Goal: Task Accomplishment & Management: Manage account settings

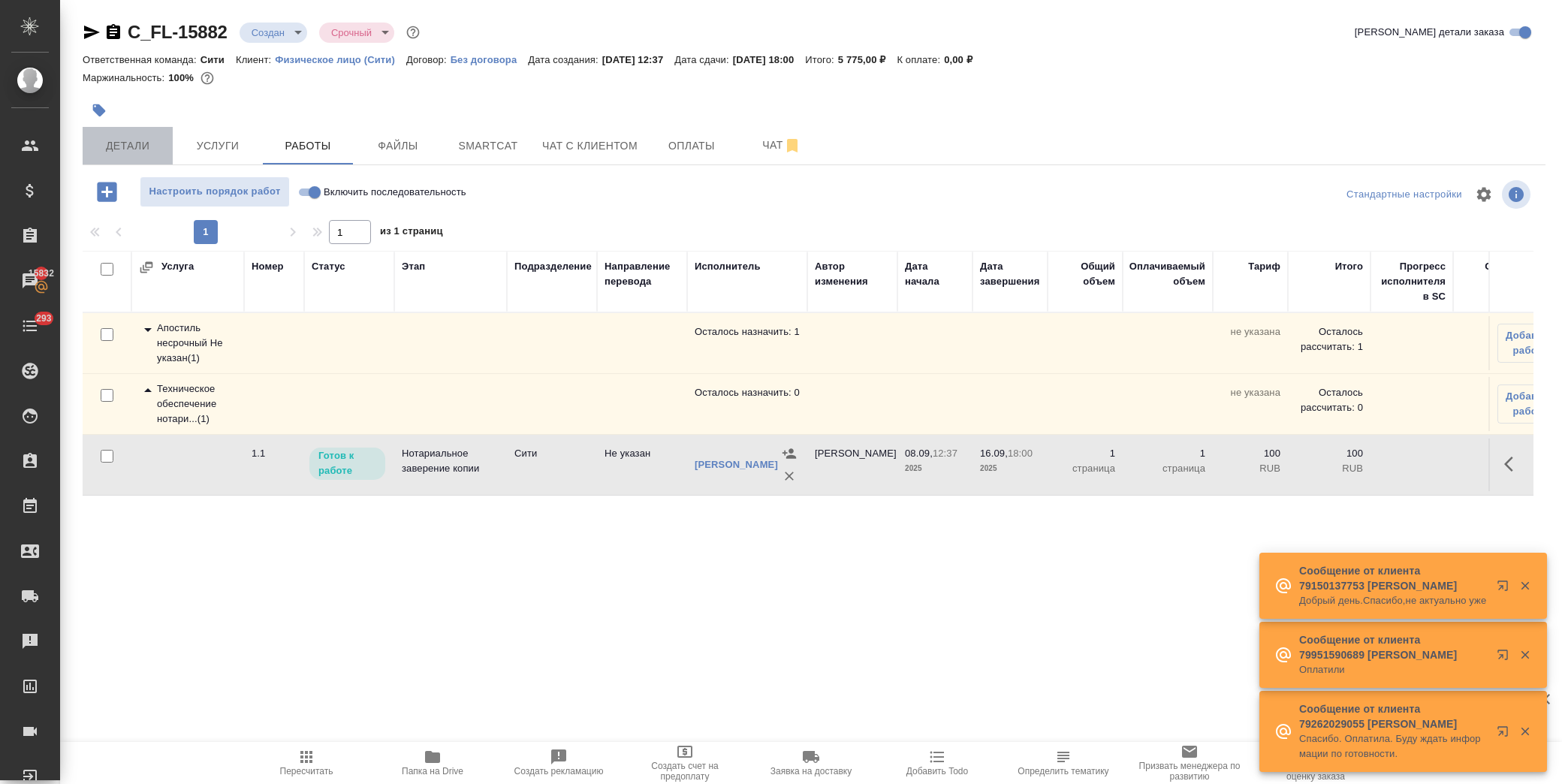
click at [103, 133] on button "Детали" at bounding box center [127, 146] width 90 height 38
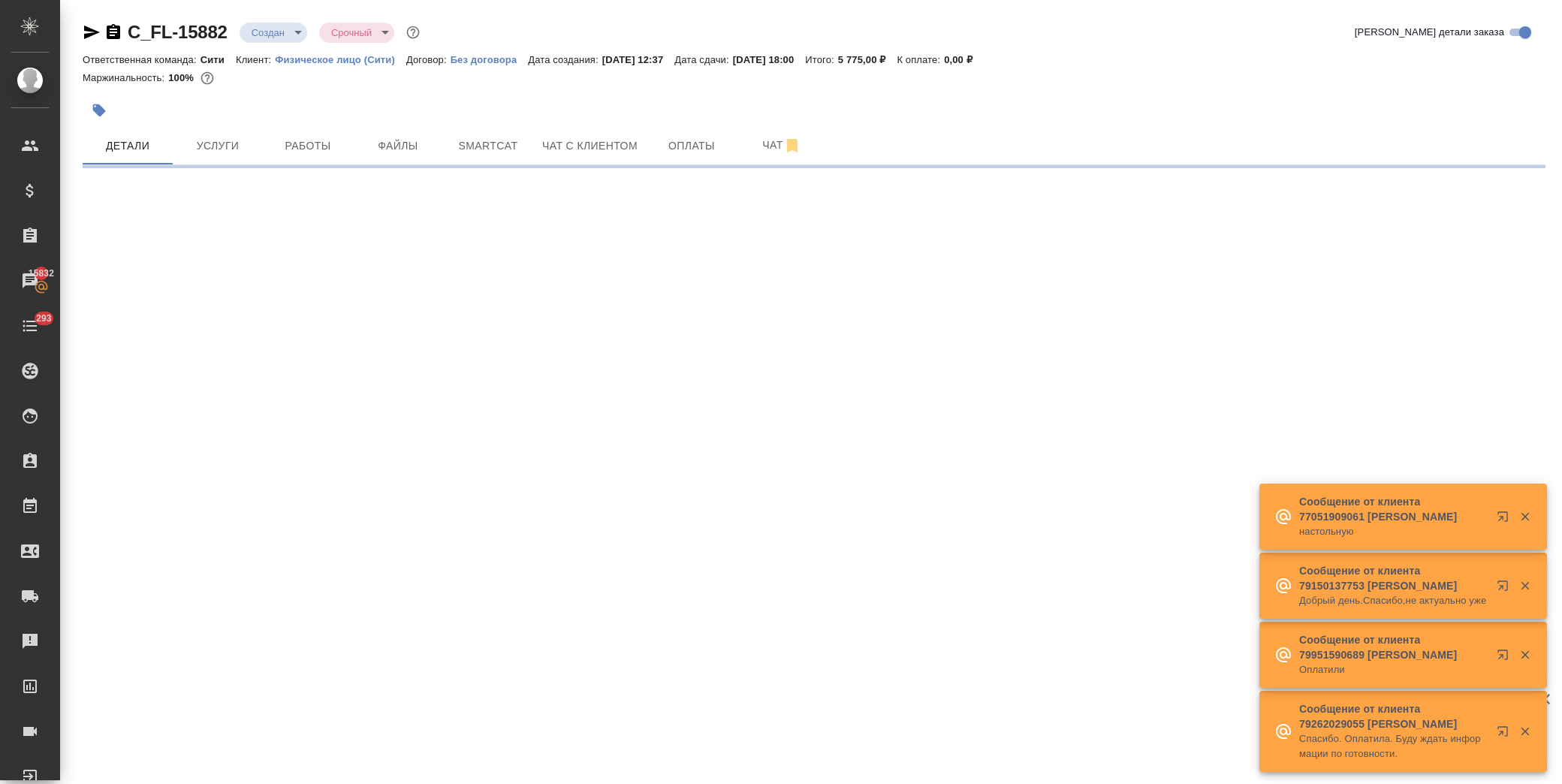
select select "RU"
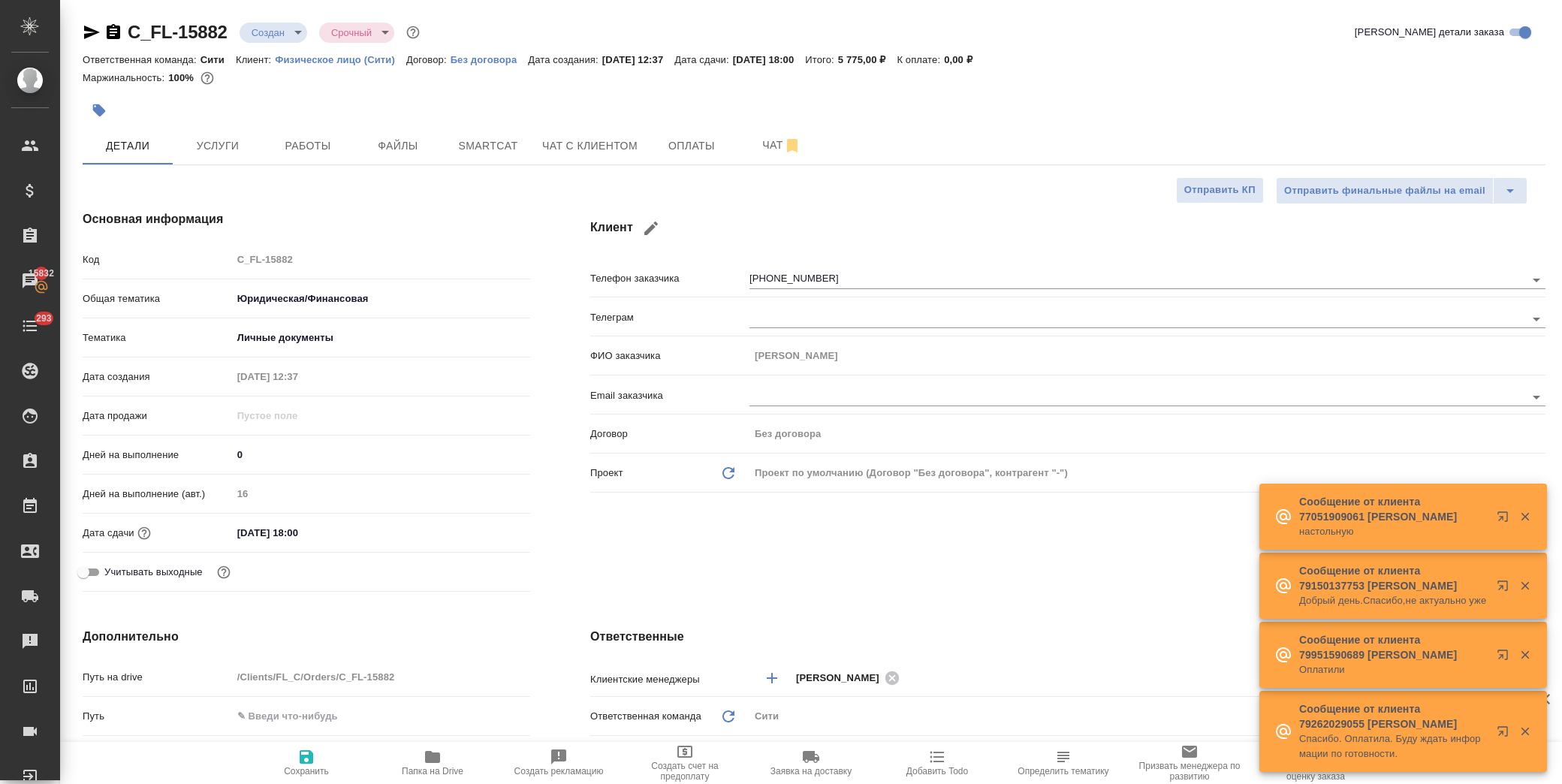
type textarea "x"
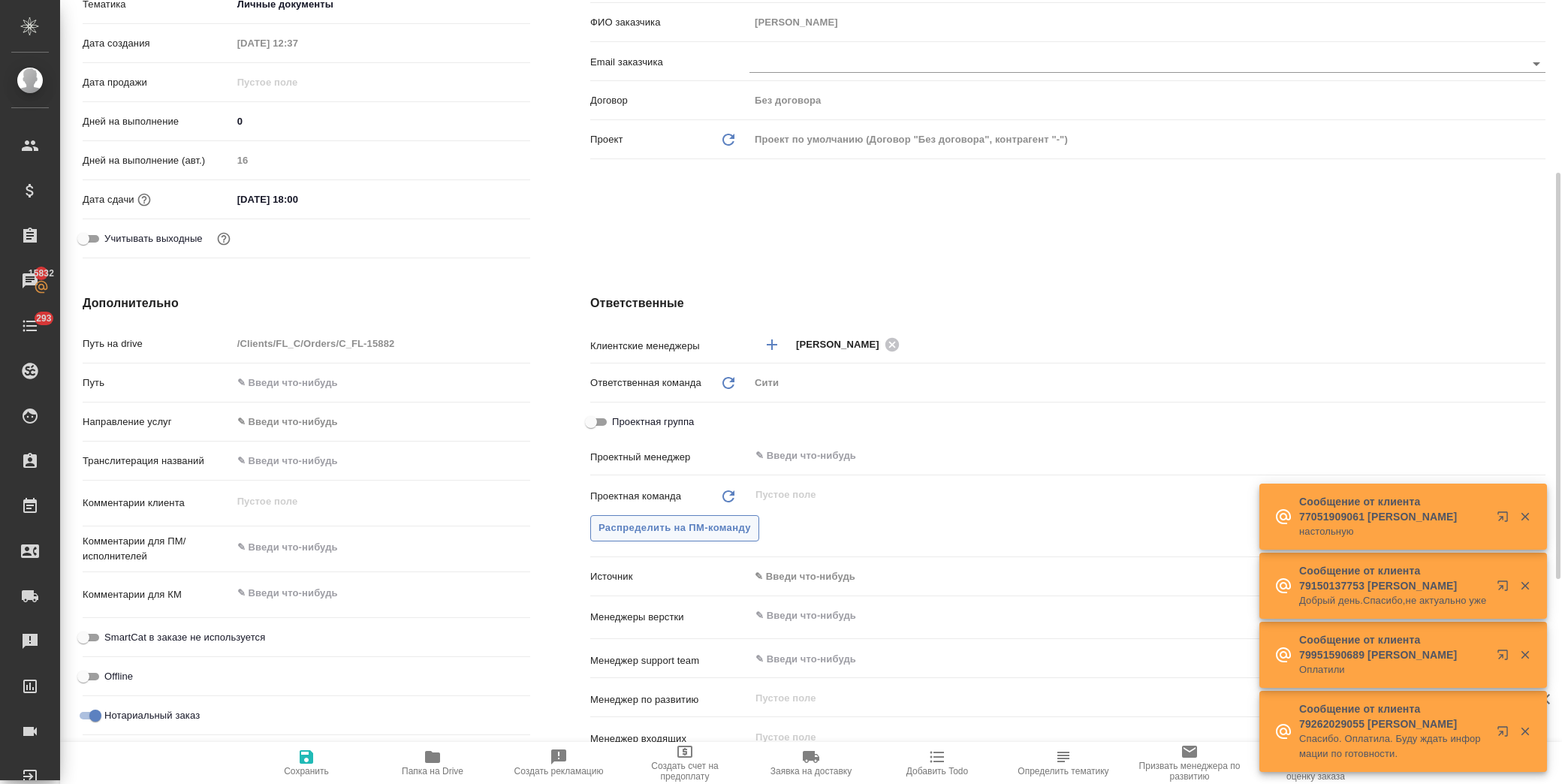
click at [698, 527] on span "Распределить на ПМ-команду" at bounding box center [674, 528] width 152 height 17
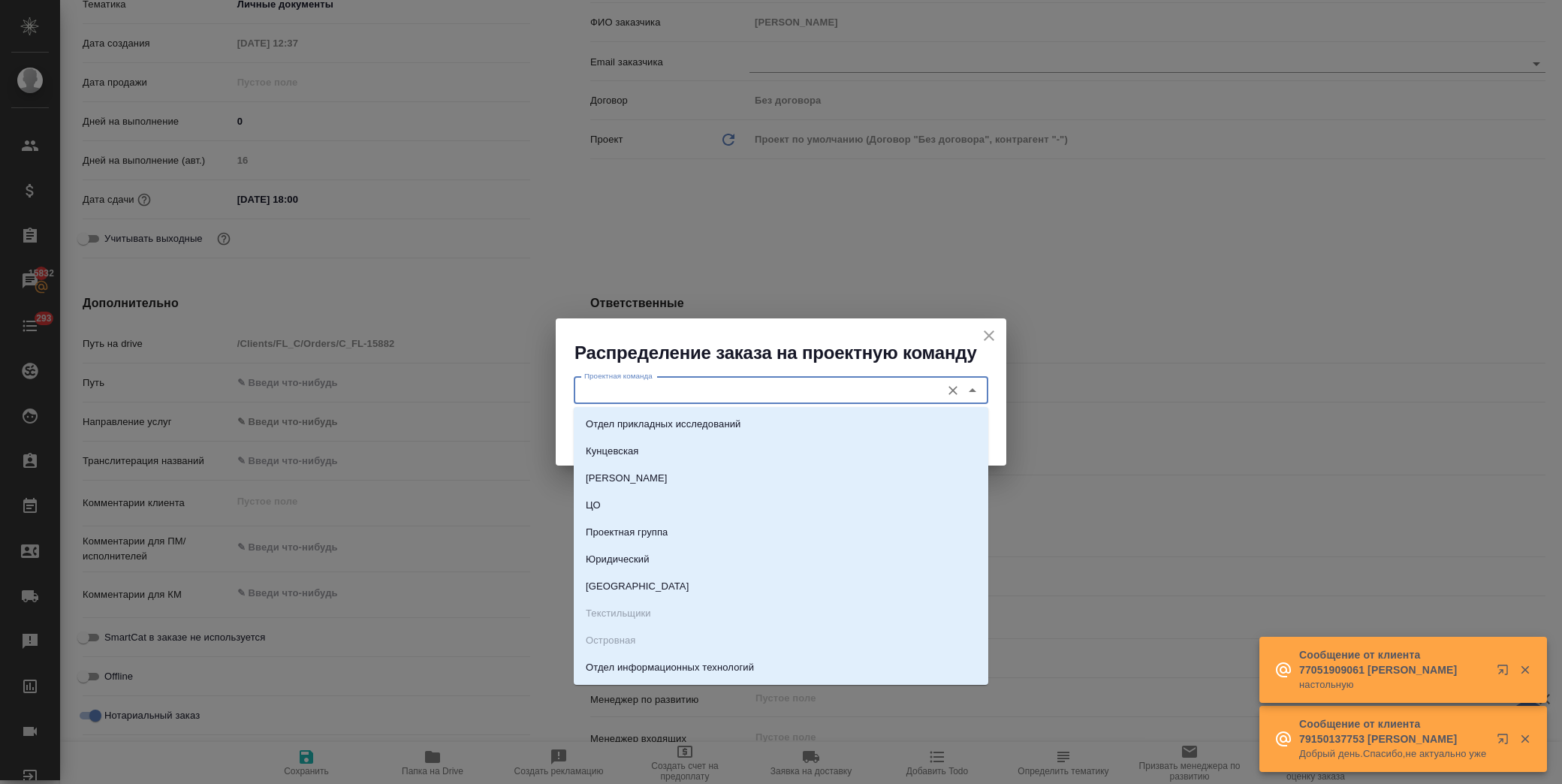
click at [611, 388] on input "Проектная команда" at bounding box center [756, 390] width 355 height 18
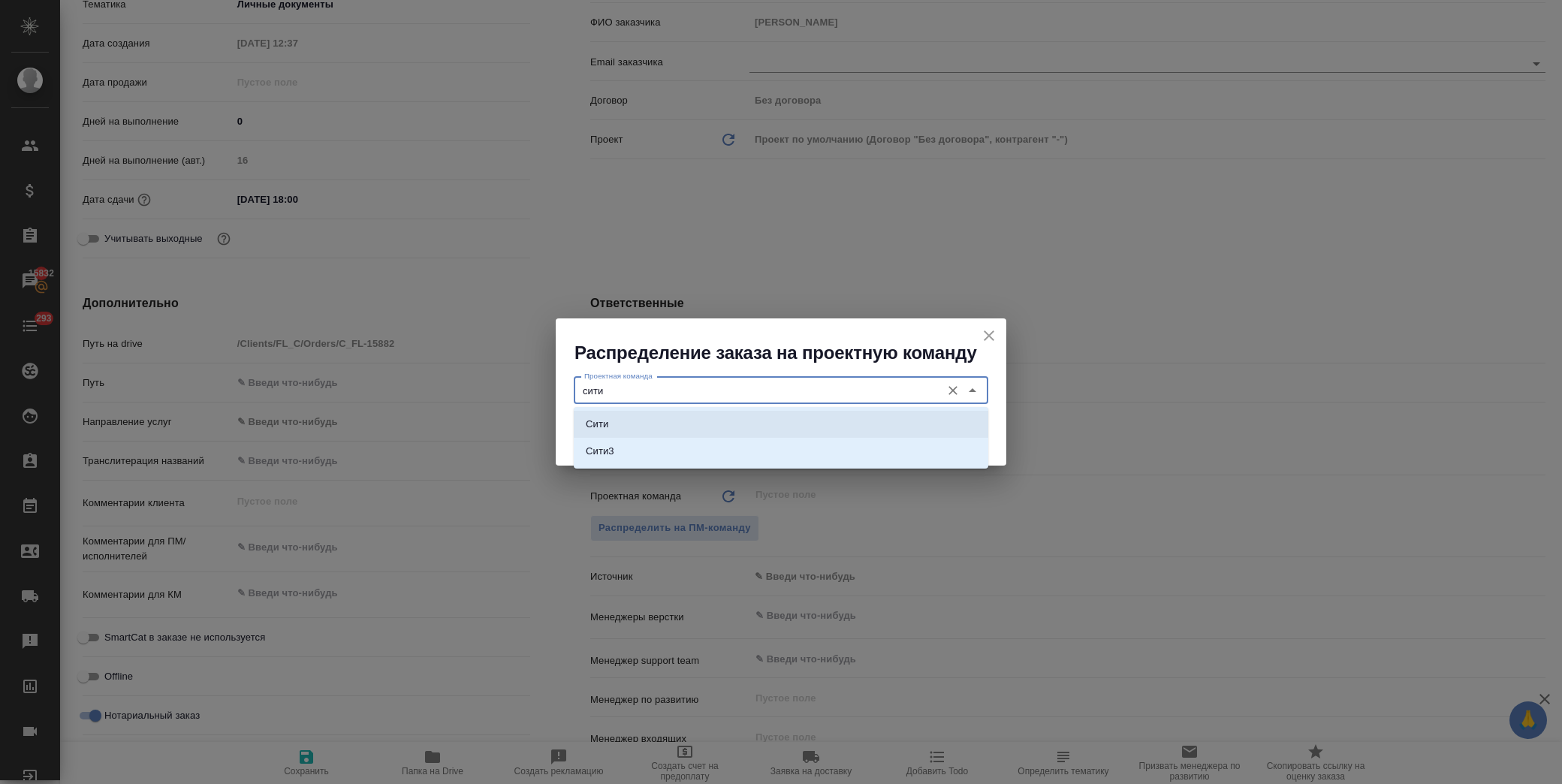
click at [656, 414] on li "Сити" at bounding box center [781, 424] width 414 height 27
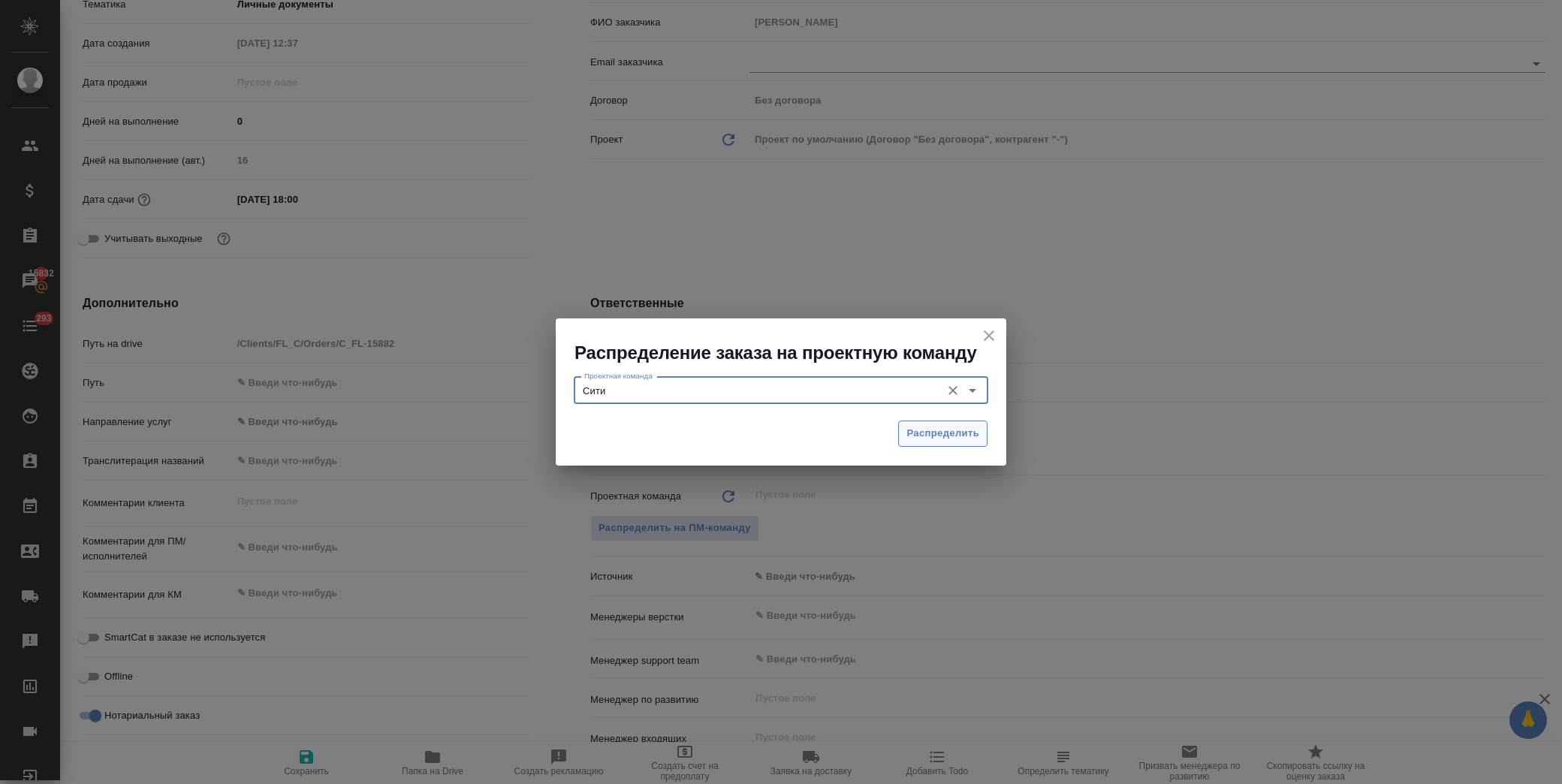
type input "Сити"
click at [965, 424] on button "Распределить" at bounding box center [943, 433] width 89 height 27
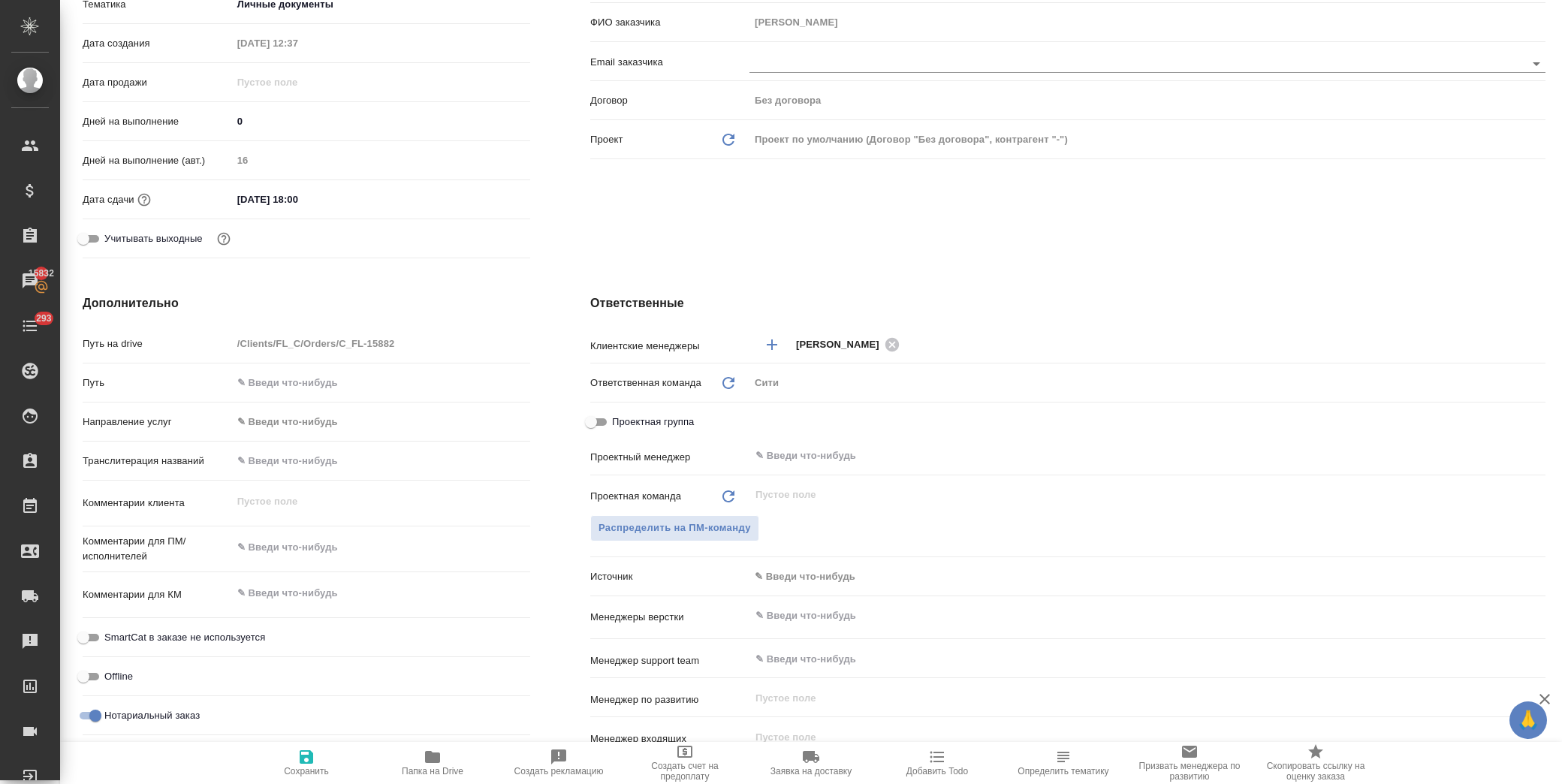
type textarea "x"
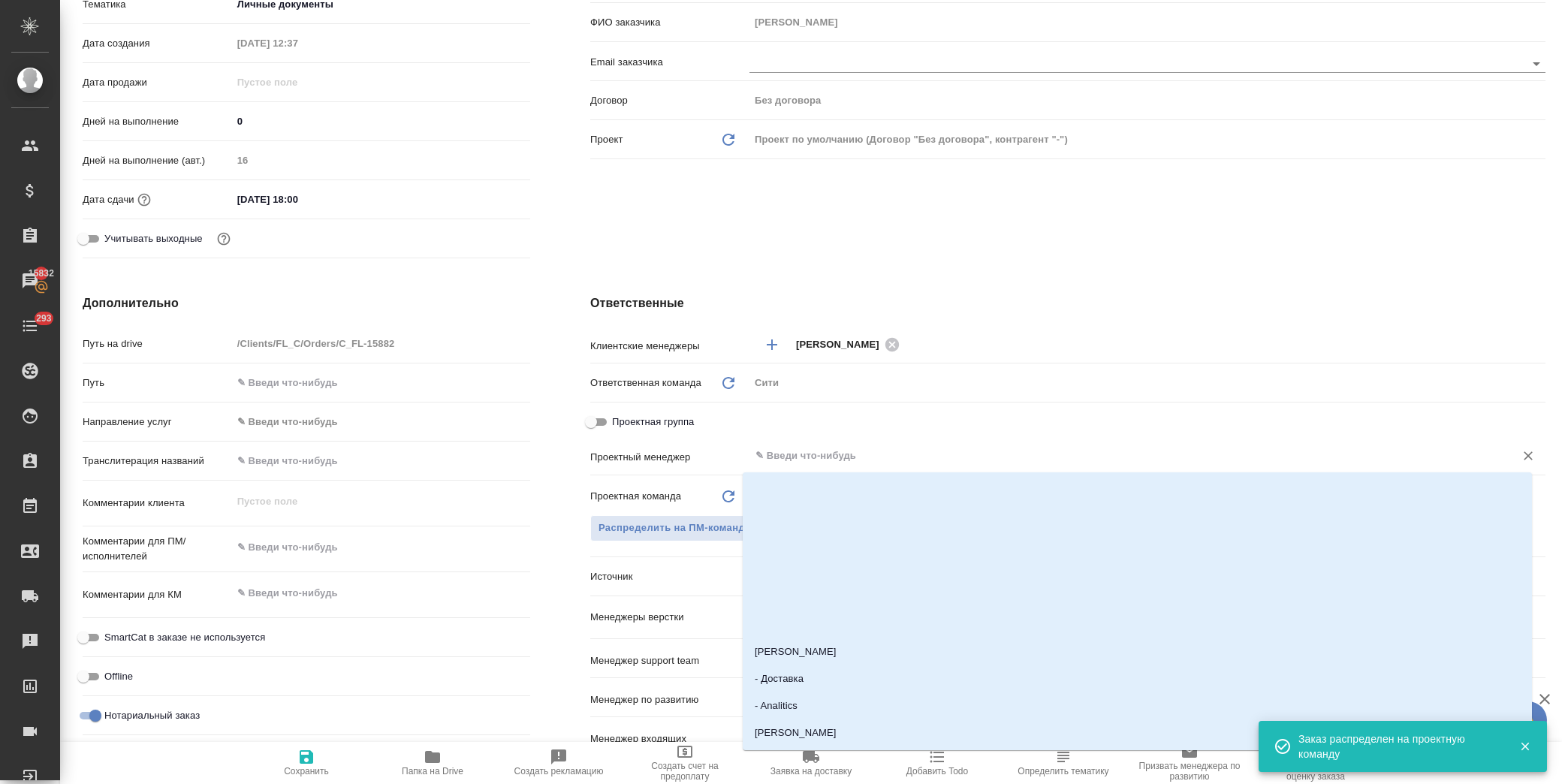
click at [829, 461] on input "text" at bounding box center [1122, 456] width 737 height 18
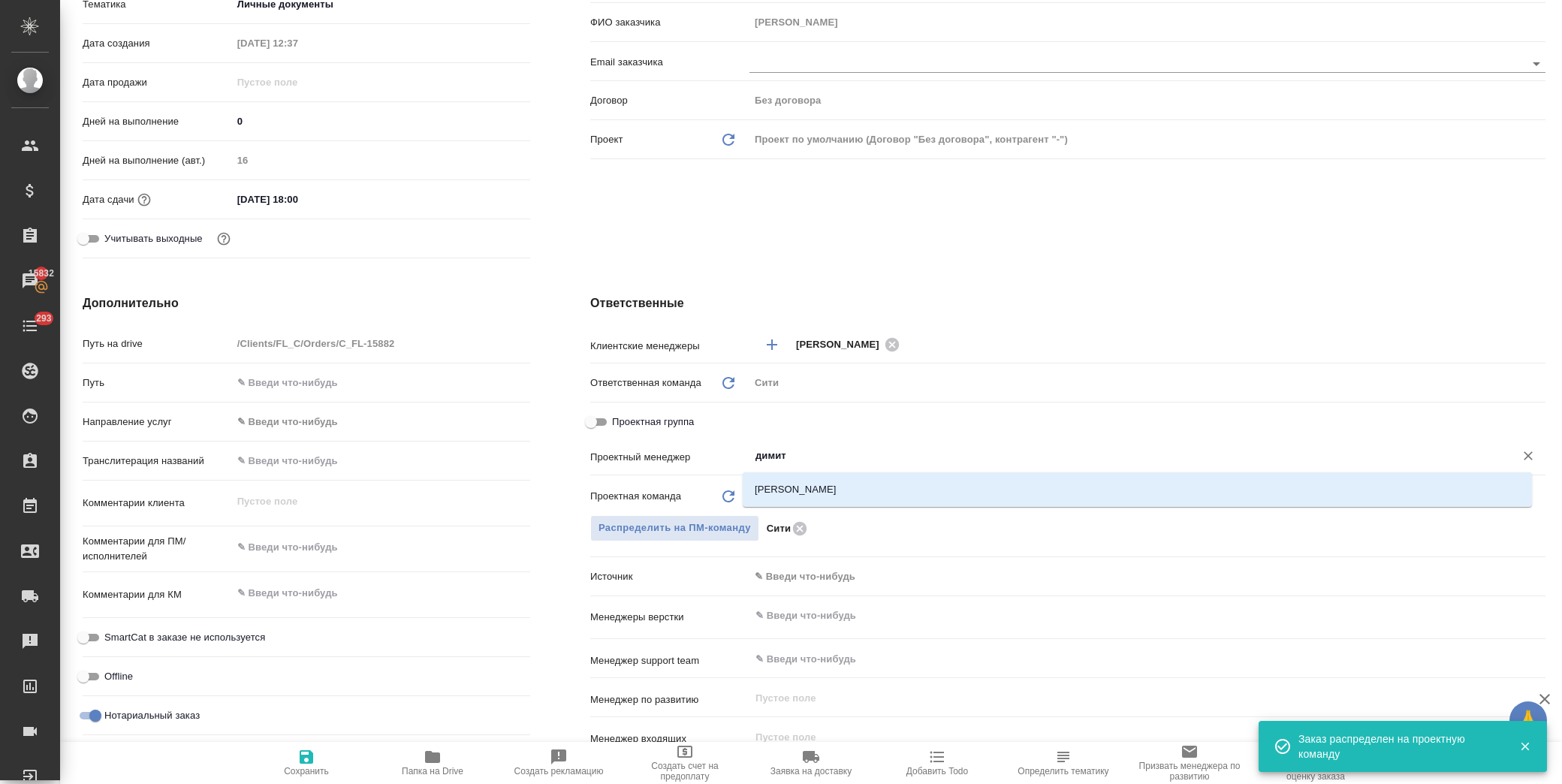
type input "димитр"
click at [829, 482] on li "[PERSON_NAME]" at bounding box center [1137, 489] width 789 height 27
type textarea "x"
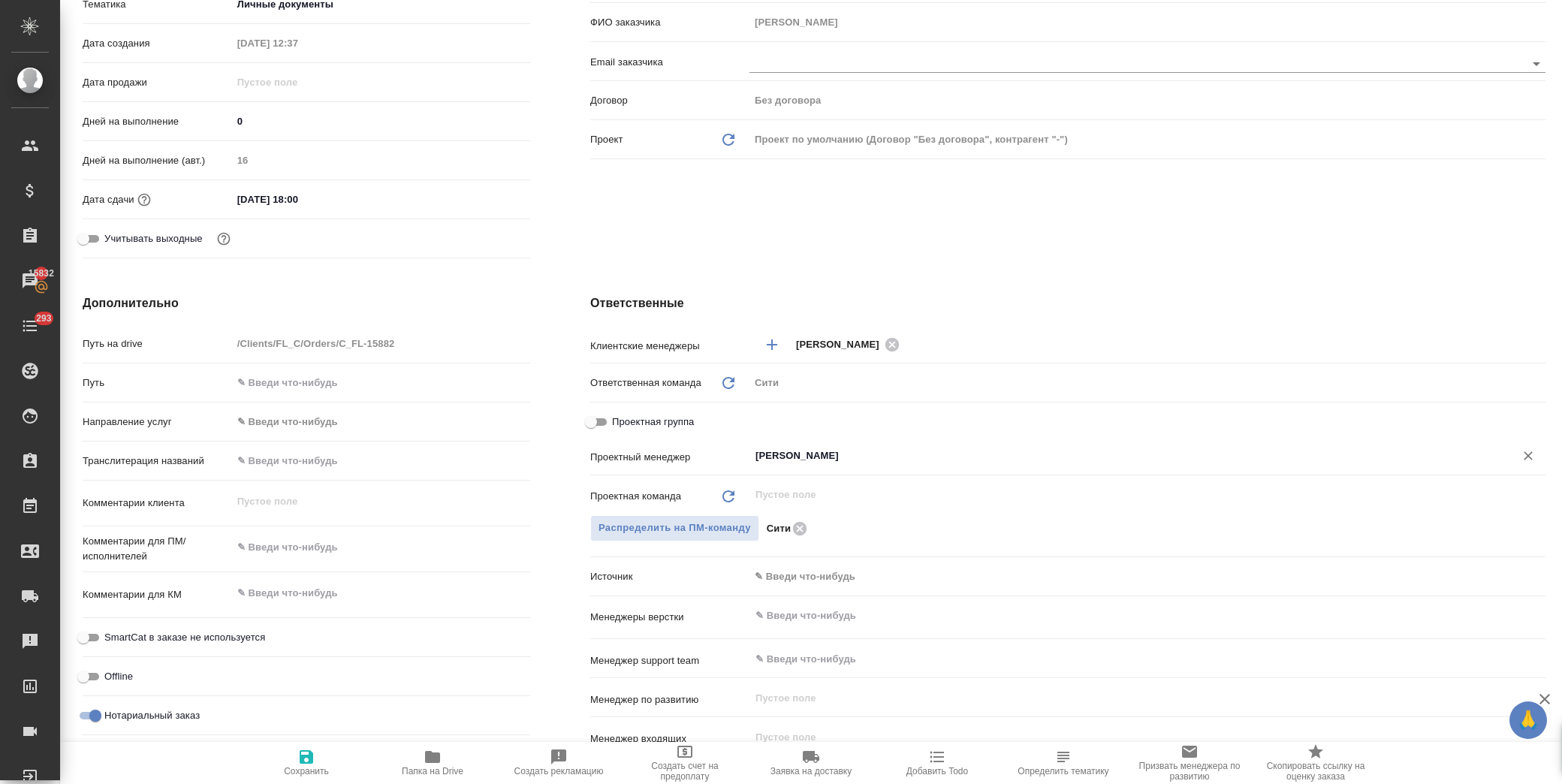
type input "[PERSON_NAME]"
click at [308, 760] on icon "button" at bounding box center [306, 756] width 18 height 18
type textarea "x"
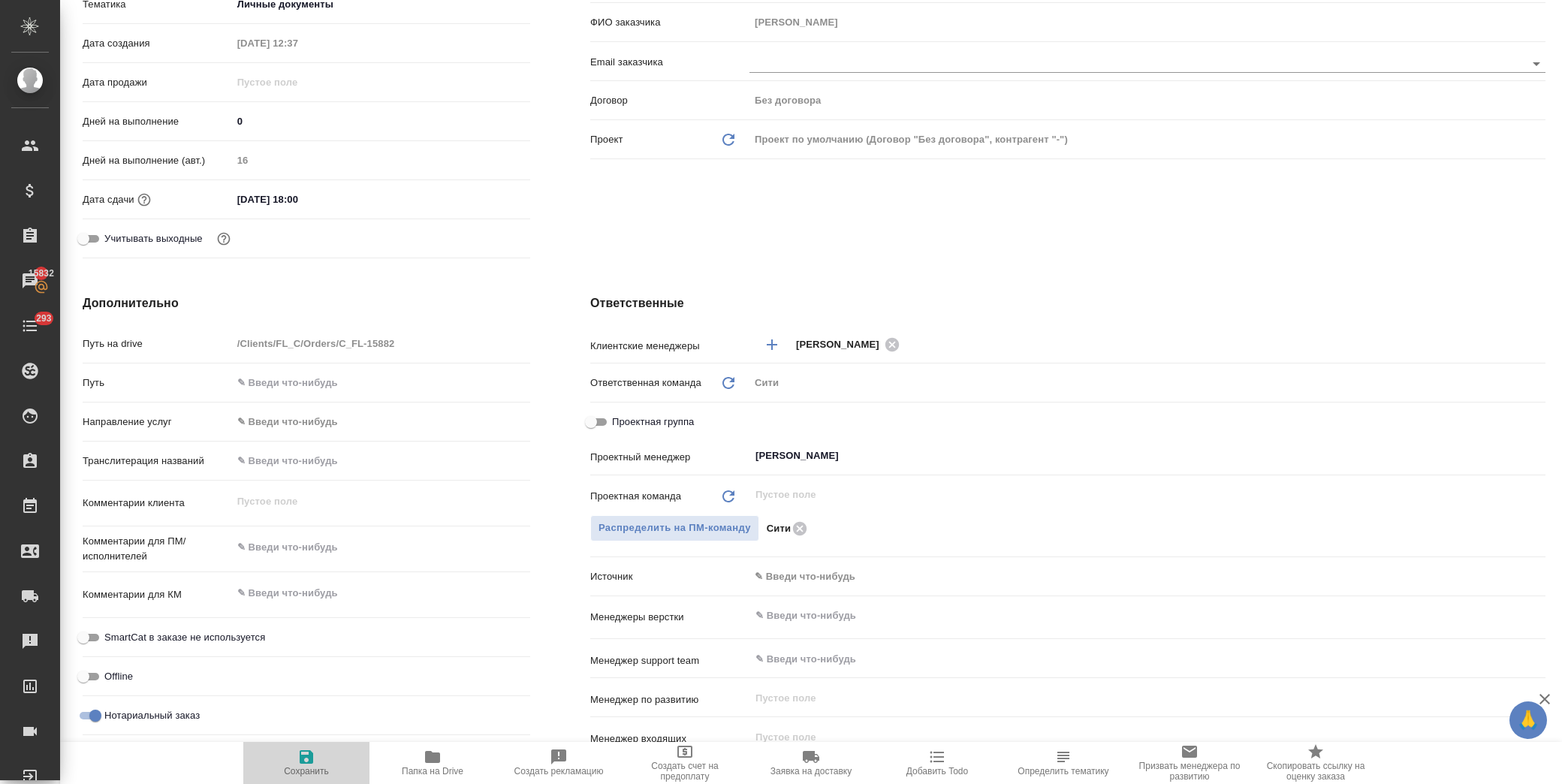
type textarea "x"
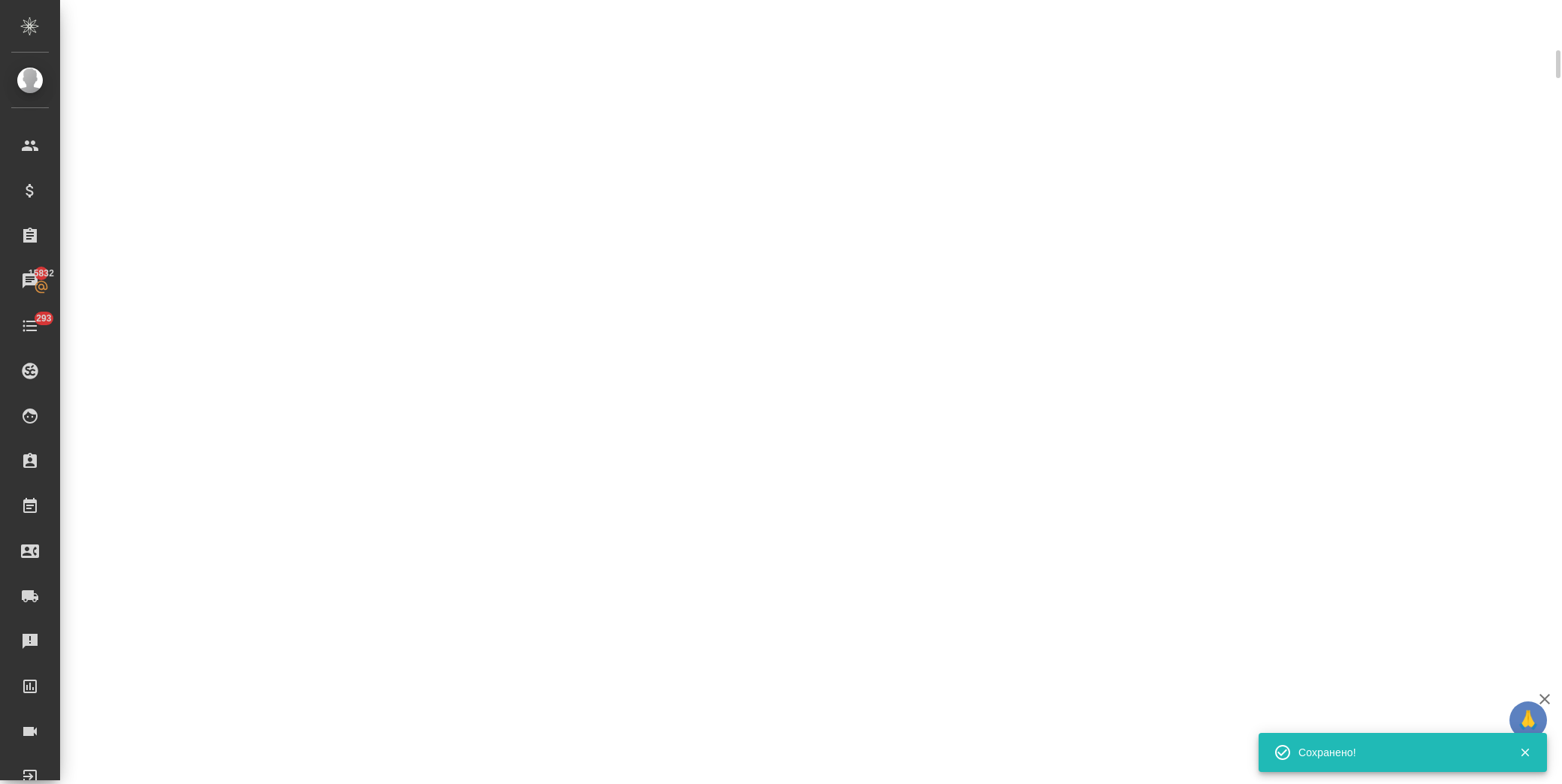
scroll to position [322, 0]
select select "RU"
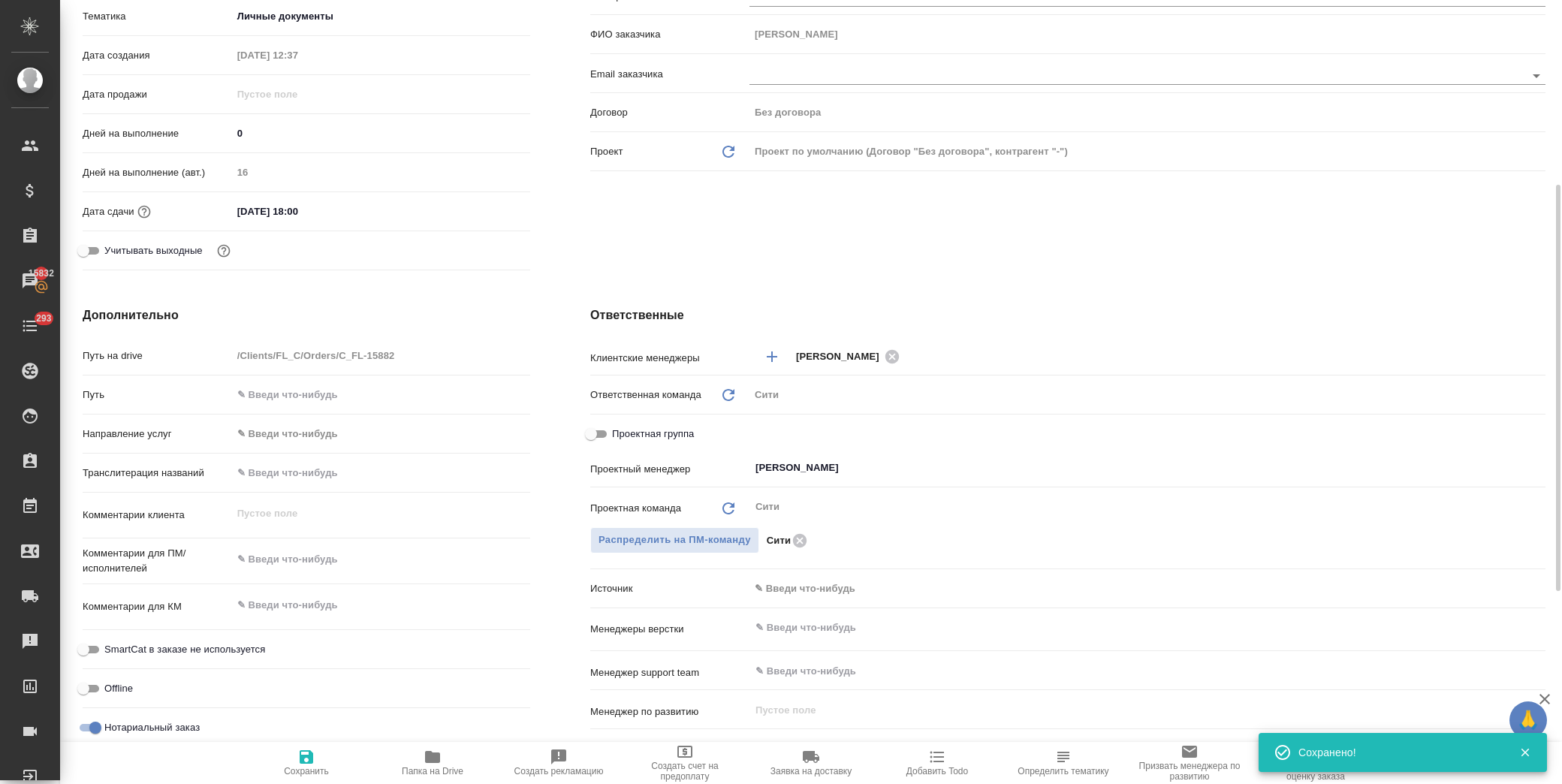
scroll to position [334, 0]
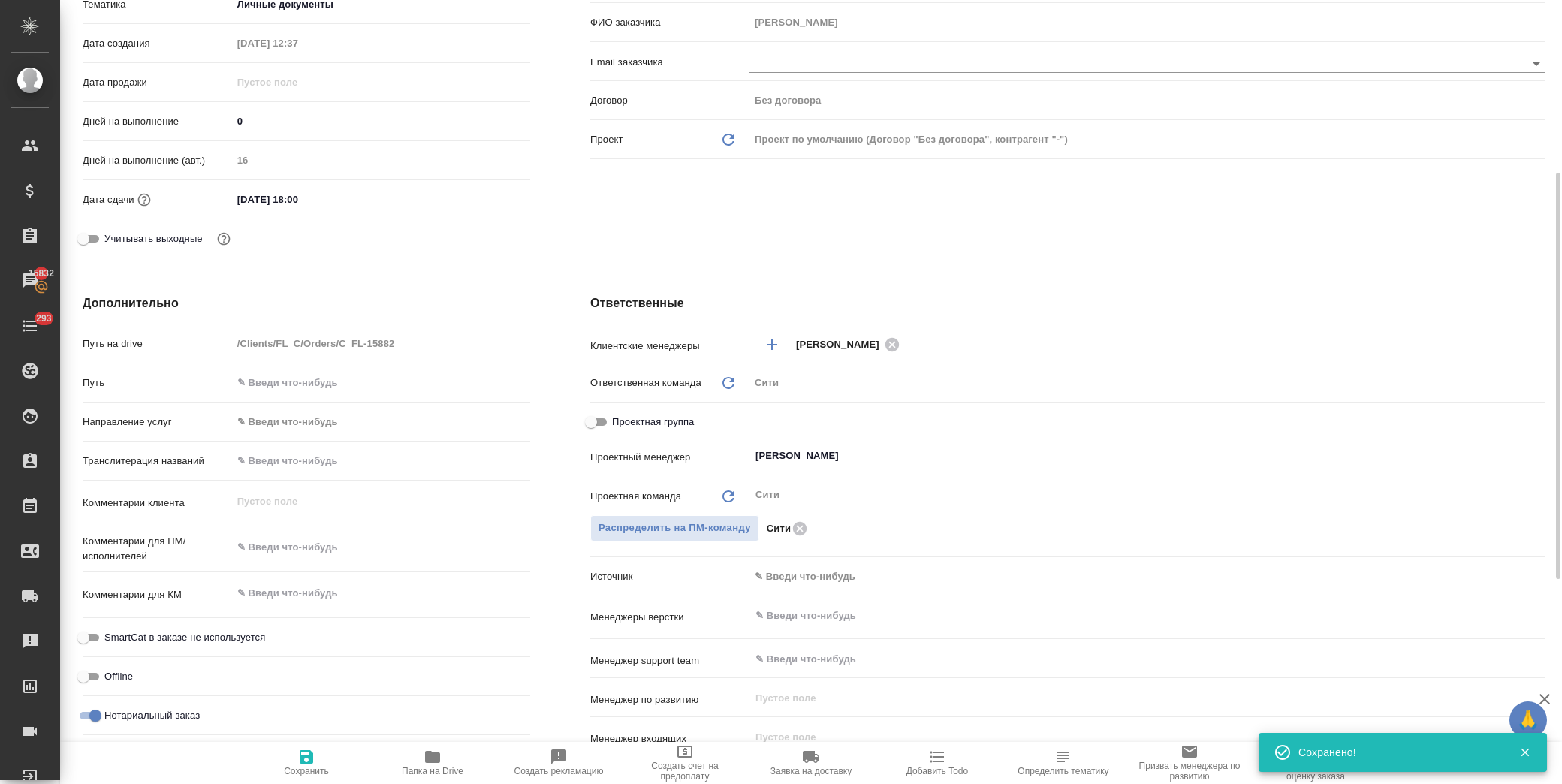
type textarea "x"
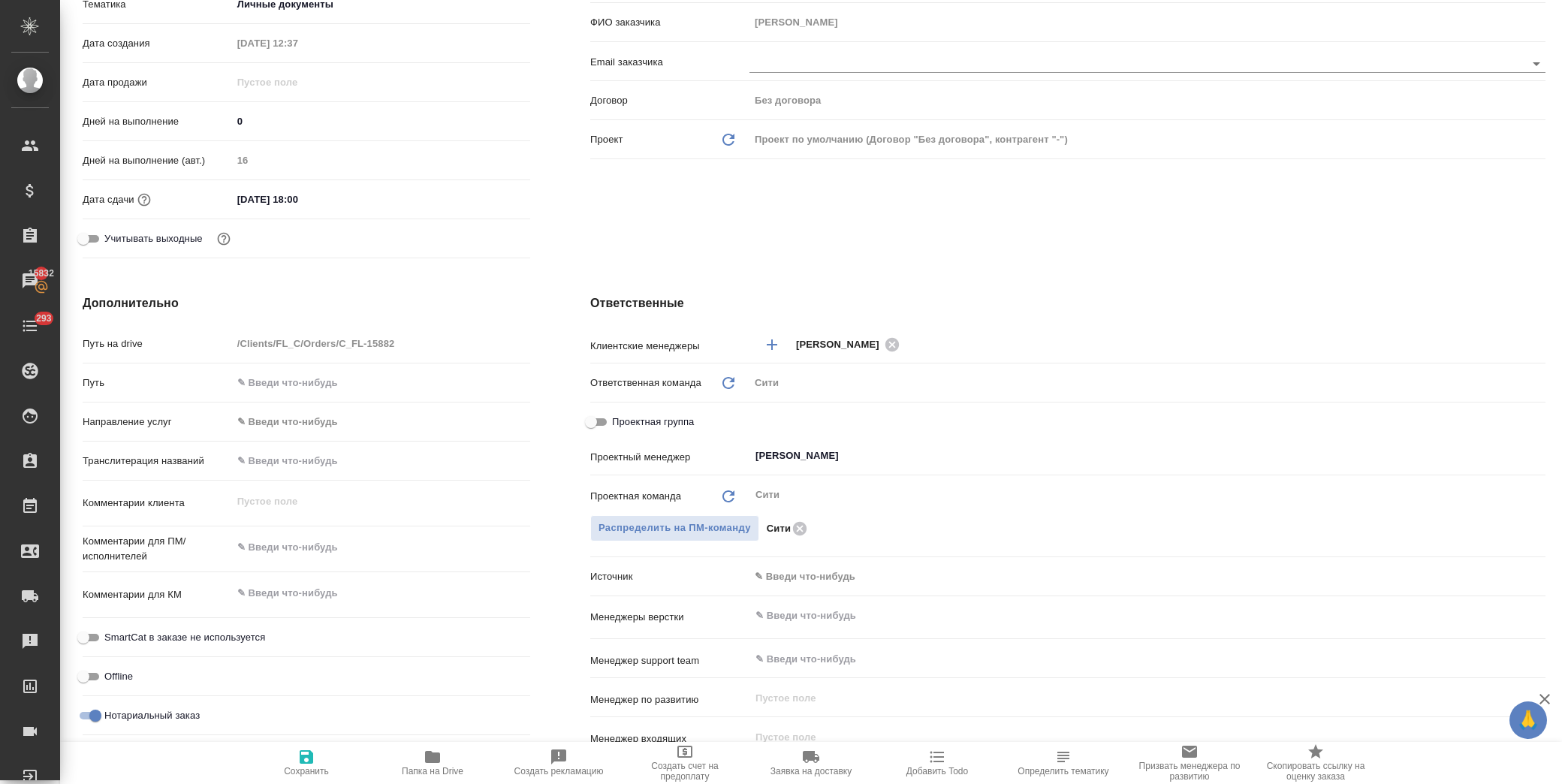
scroll to position [0, 0]
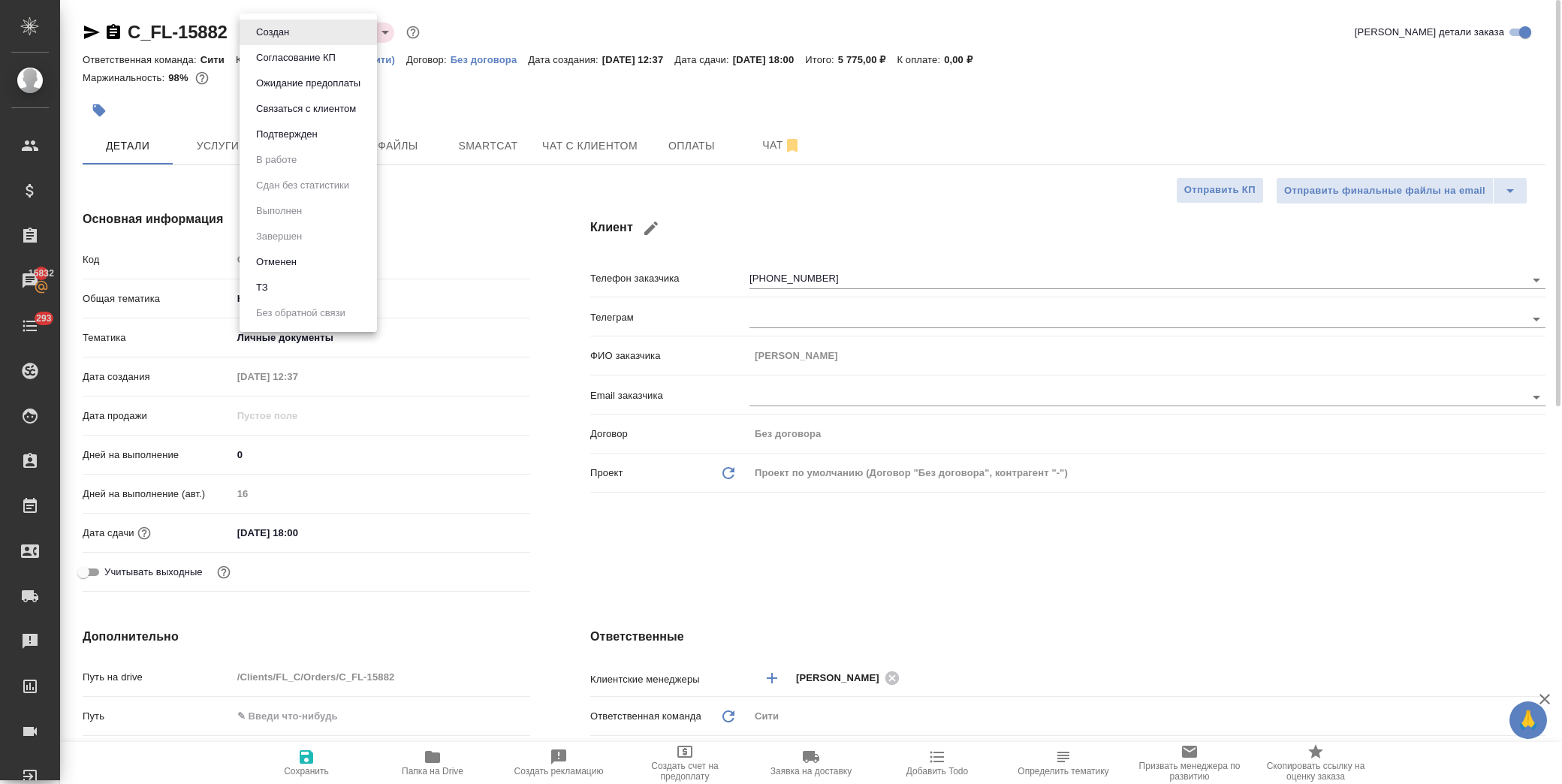
click at [280, 33] on body "🙏 .cls-1 fill:#fff; AWATERA [PERSON_NAME] Спецификации Заказы 15832 Чаты 293 To…" at bounding box center [781, 392] width 1562 height 784
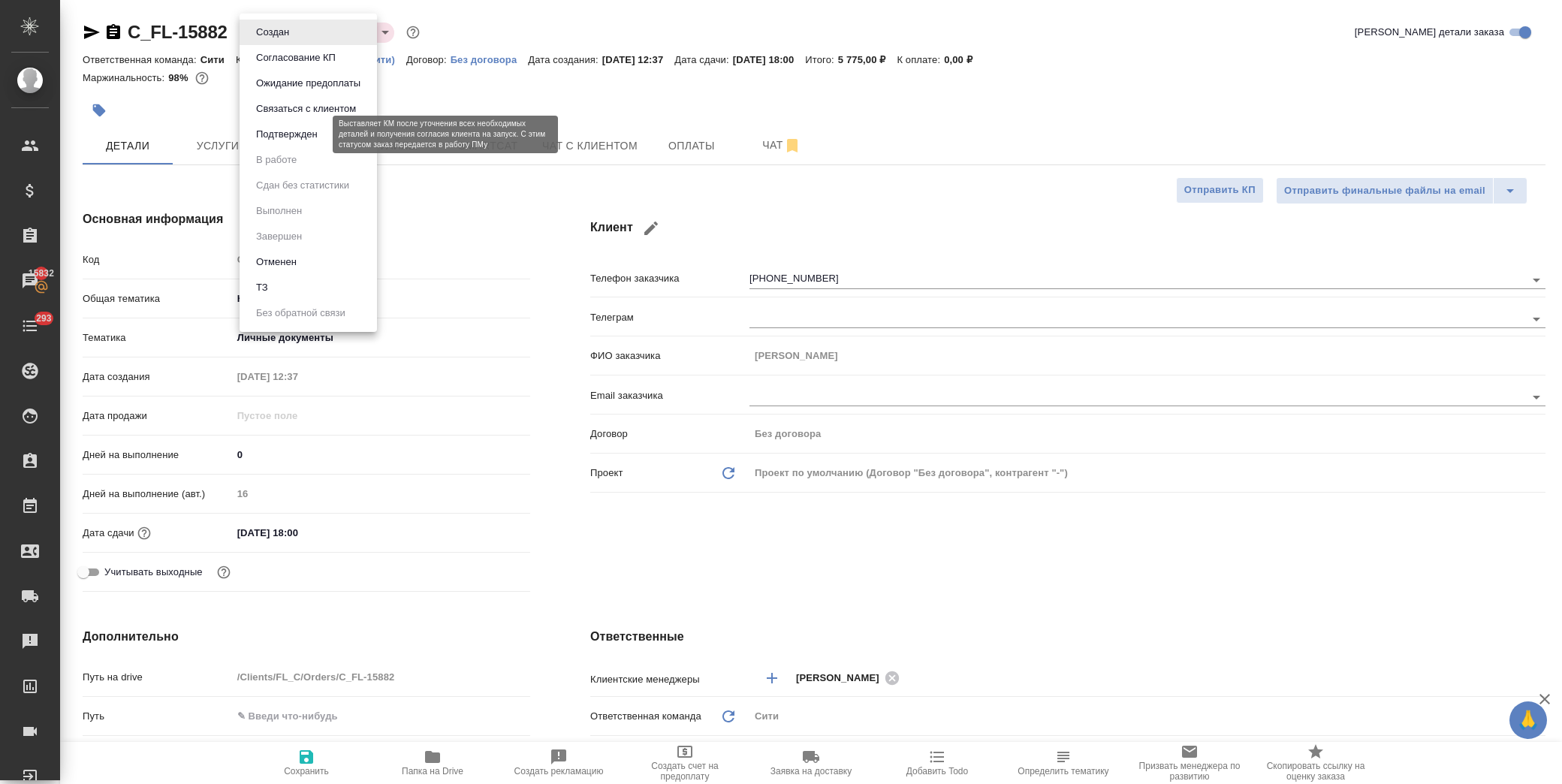
click at [288, 140] on button "Подтвержден" at bounding box center [287, 134] width 70 height 16
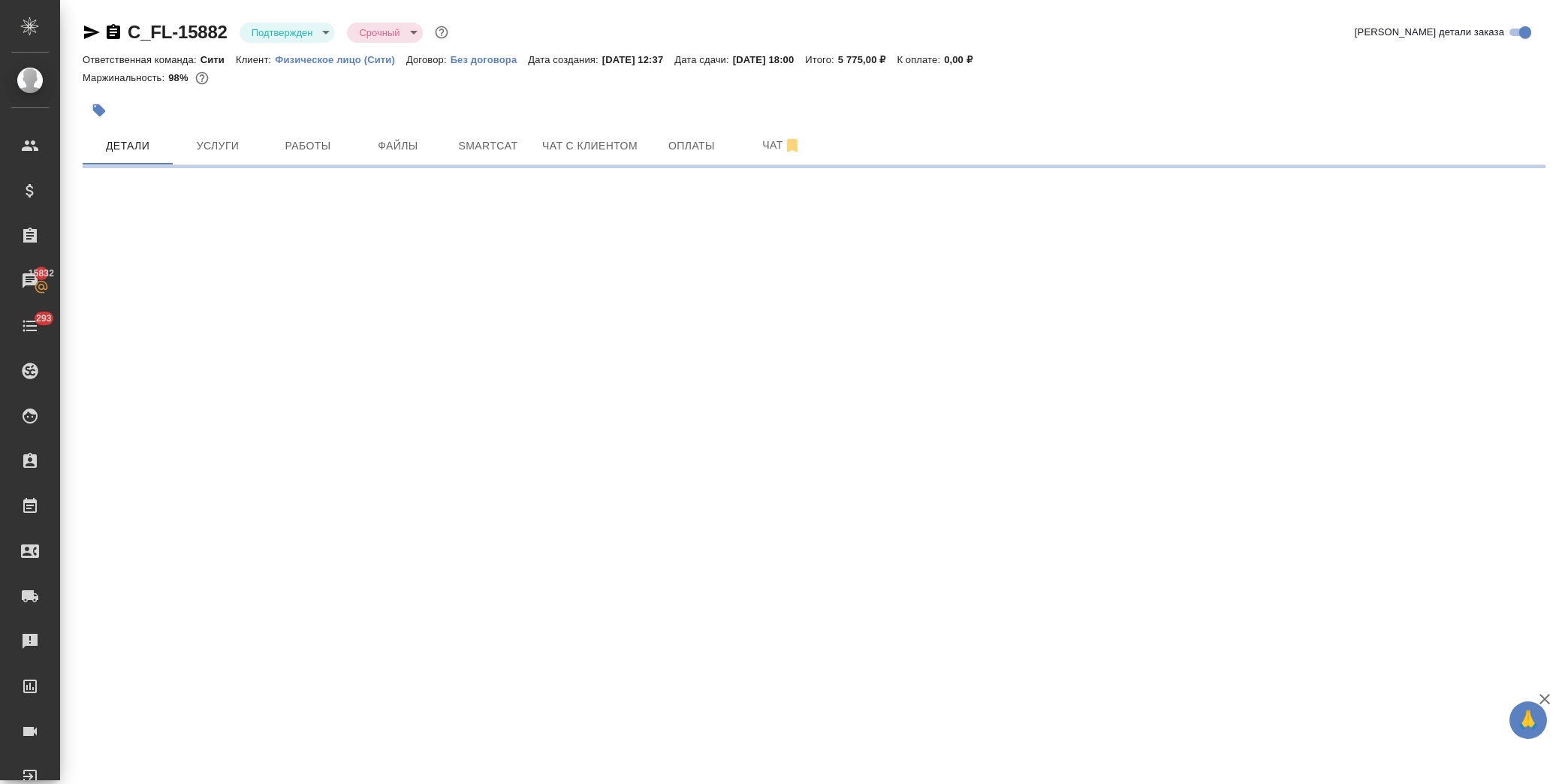
select select "RU"
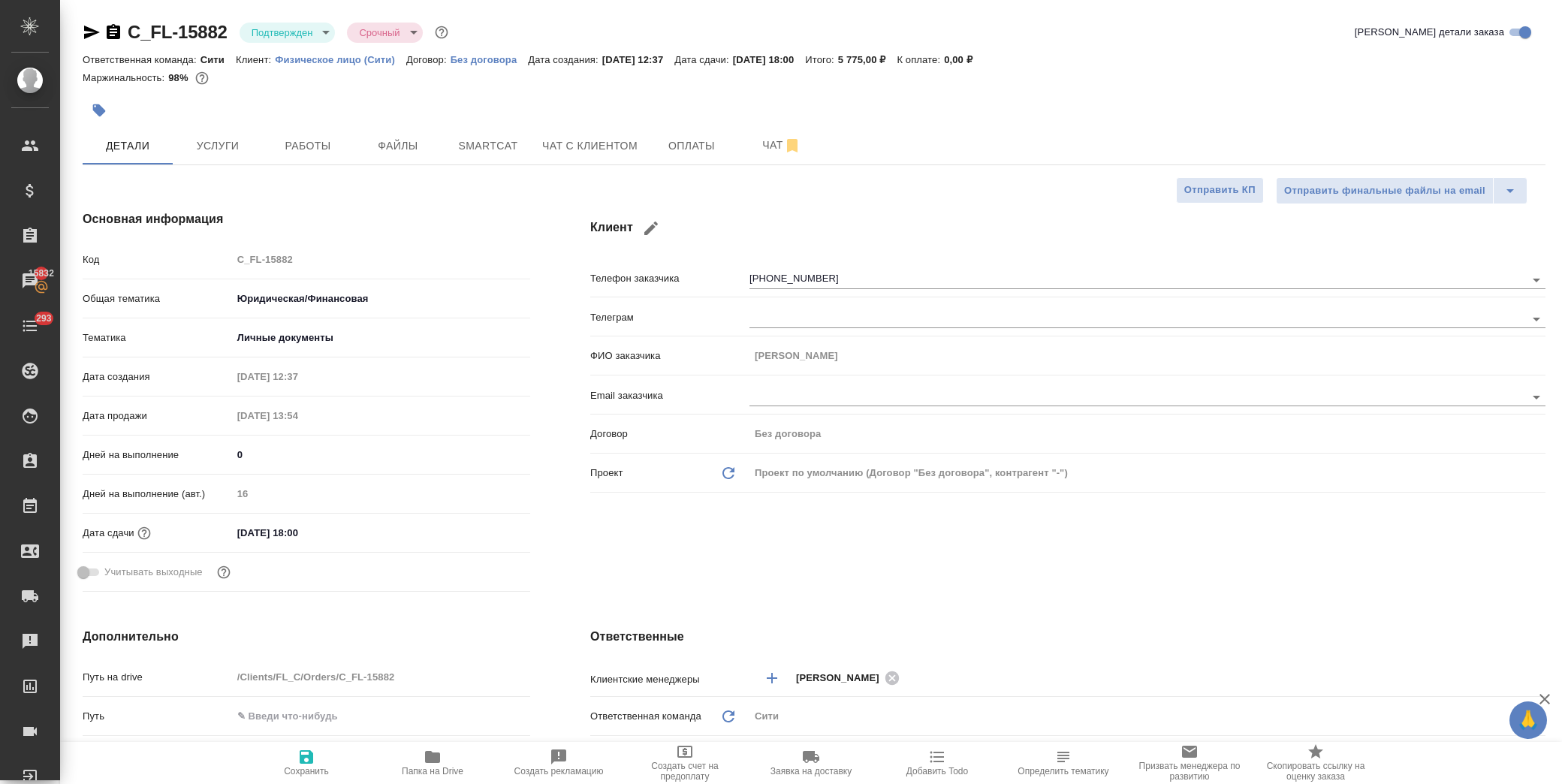
type textarea "x"
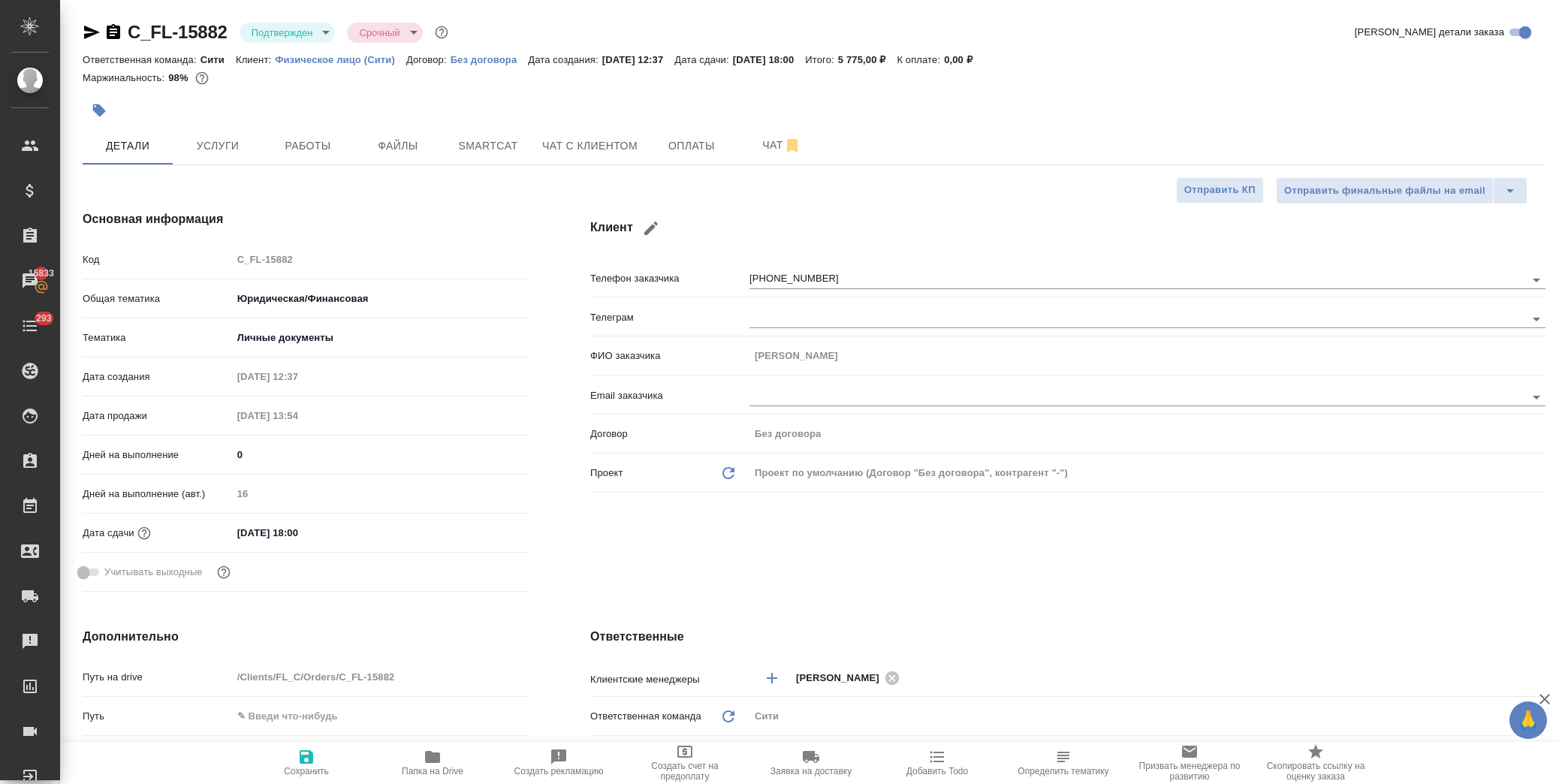
type textarea "x"
